Goal: Entertainment & Leisure: Consume media (video, audio)

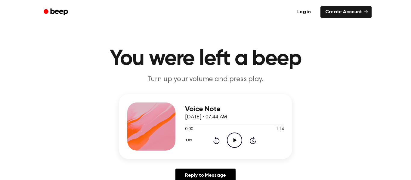
click at [232, 142] on icon "Play Audio" at bounding box center [234, 140] width 15 height 15
click at [235, 139] on icon "Play Audio" at bounding box center [234, 140] width 15 height 15
click at [278, 123] on div at bounding box center [234, 124] width 99 height 5
click at [236, 140] on icon "Play Audio" at bounding box center [234, 140] width 15 height 15
click at [234, 136] on icon "Play Audio" at bounding box center [234, 140] width 15 height 15
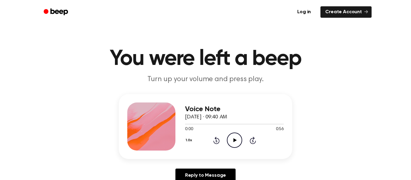
click at [234, 140] on icon at bounding box center [234, 140] width 3 height 4
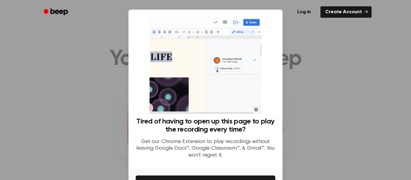
click at [375, 88] on div at bounding box center [205, 90] width 411 height 180
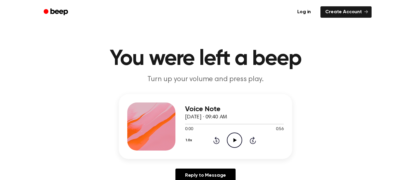
click at [234, 138] on icon "Play Audio" at bounding box center [234, 140] width 15 height 15
